Goal: Task Accomplishment & Management: Use online tool/utility

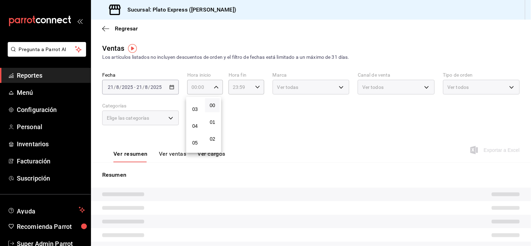
scroll to position [62, 0]
click at [195, 135] on span "09" at bounding box center [195, 133] width 6 height 6
type input "09:00"
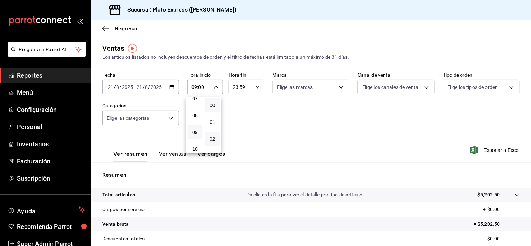
click at [217, 135] on div "00 01 02 03 04 05 06 07 08 09 10 11 12 13 14 15 16 17 18 19 20 21 22 23 24 25 2…" at bounding box center [213, 125] width 18 height 56
click at [214, 121] on span "35" at bounding box center [212, 118] width 6 height 6
type input "09:35"
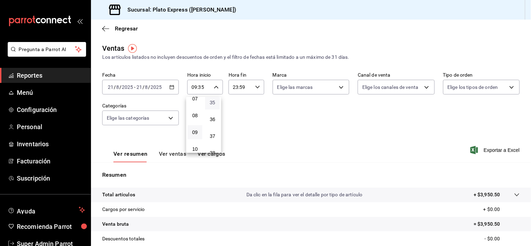
click at [215, 122] on span "36" at bounding box center [212, 120] width 6 height 6
type input "09:36"
click at [215, 123] on span "37" at bounding box center [212, 121] width 6 height 6
type input "09:37"
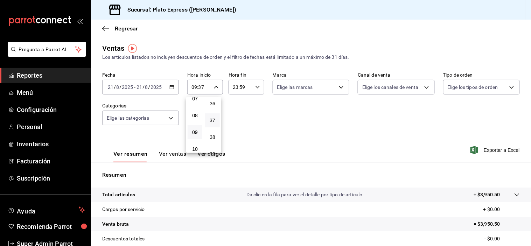
scroll to position [622, 0]
click at [215, 129] on button "38" at bounding box center [212, 122] width 15 height 14
type input "09:38"
click at [215, 130] on button "39" at bounding box center [212, 123] width 15 height 14
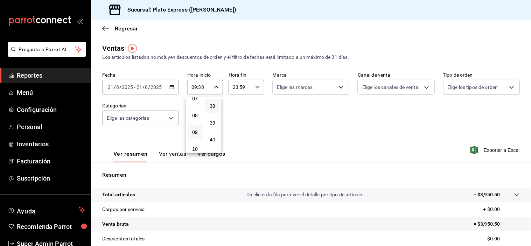
type input "09:39"
click at [215, 133] on div "40" at bounding box center [213, 124] width 18 height 17
click at [214, 127] on span "40" at bounding box center [212, 124] width 6 height 6
type input "09:40"
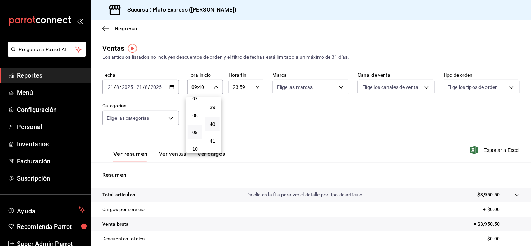
click at [277, 146] on div at bounding box center [265, 123] width 531 height 246
click at [219, 88] on div "09:40 Hora inicio" at bounding box center [205, 87] width 36 height 15
click at [198, 106] on button "09" at bounding box center [195, 100] width 15 height 14
click at [287, 130] on div at bounding box center [265, 123] width 531 height 246
